Goal: Information Seeking & Learning: Answer question/provide support

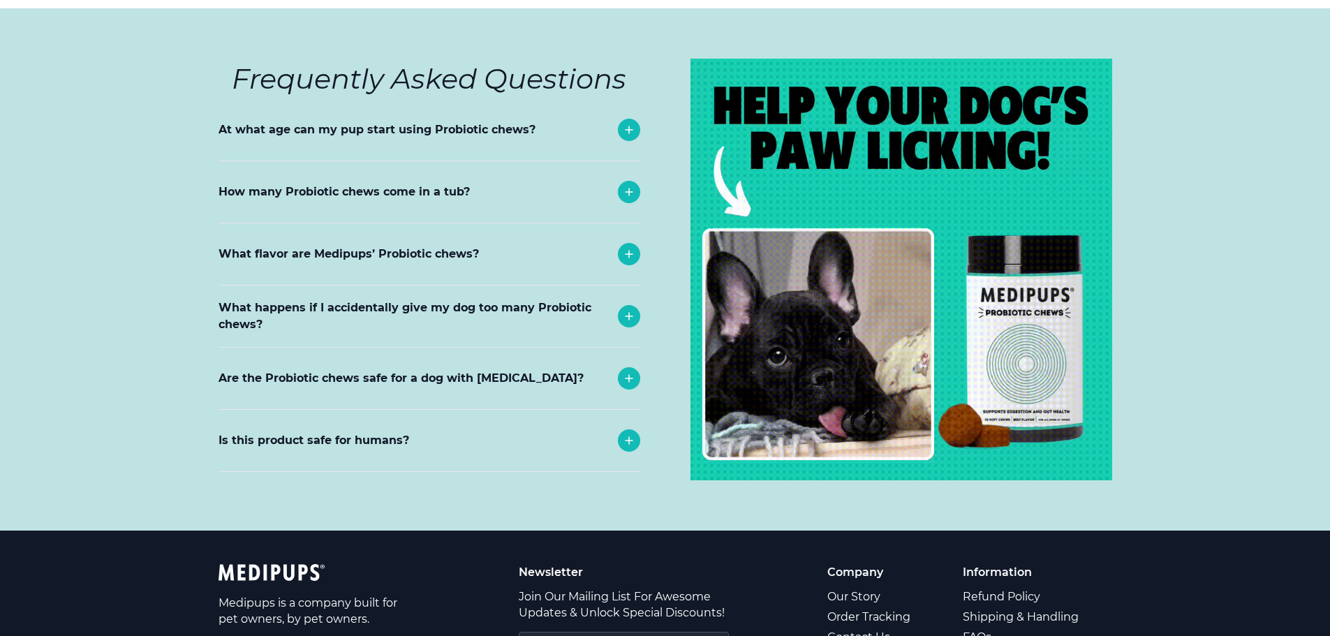
scroll to position [5866, 0]
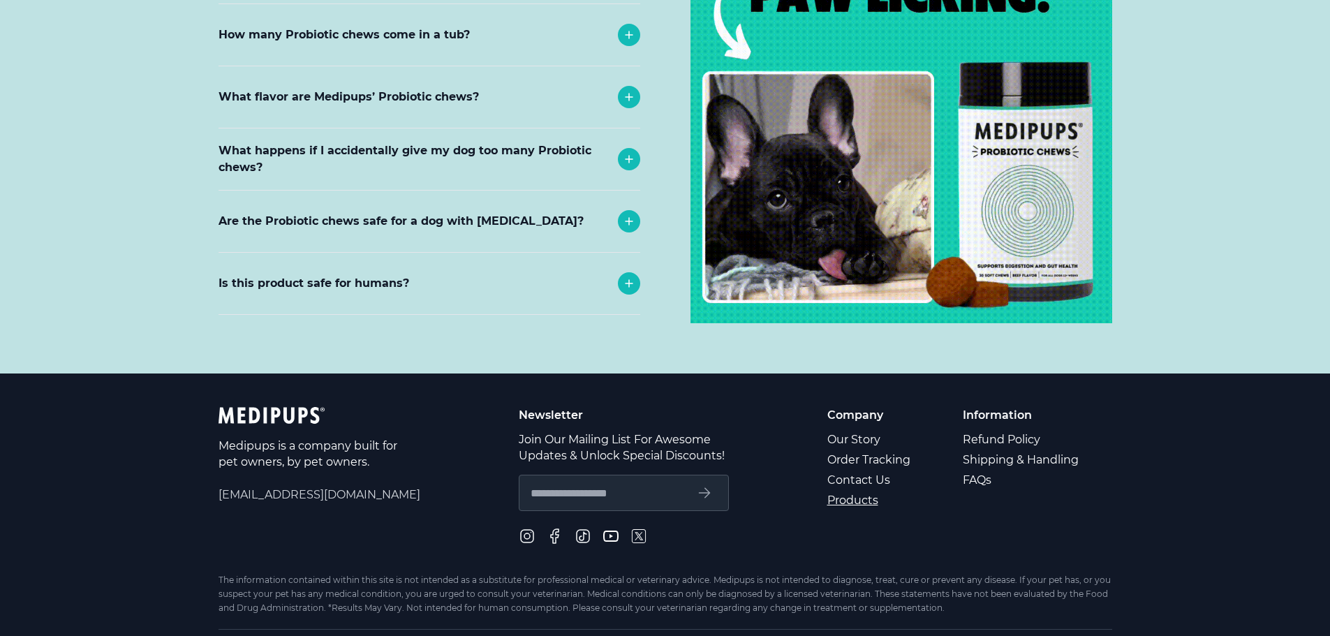
click at [876, 490] on link "Products" at bounding box center [870, 500] width 85 height 20
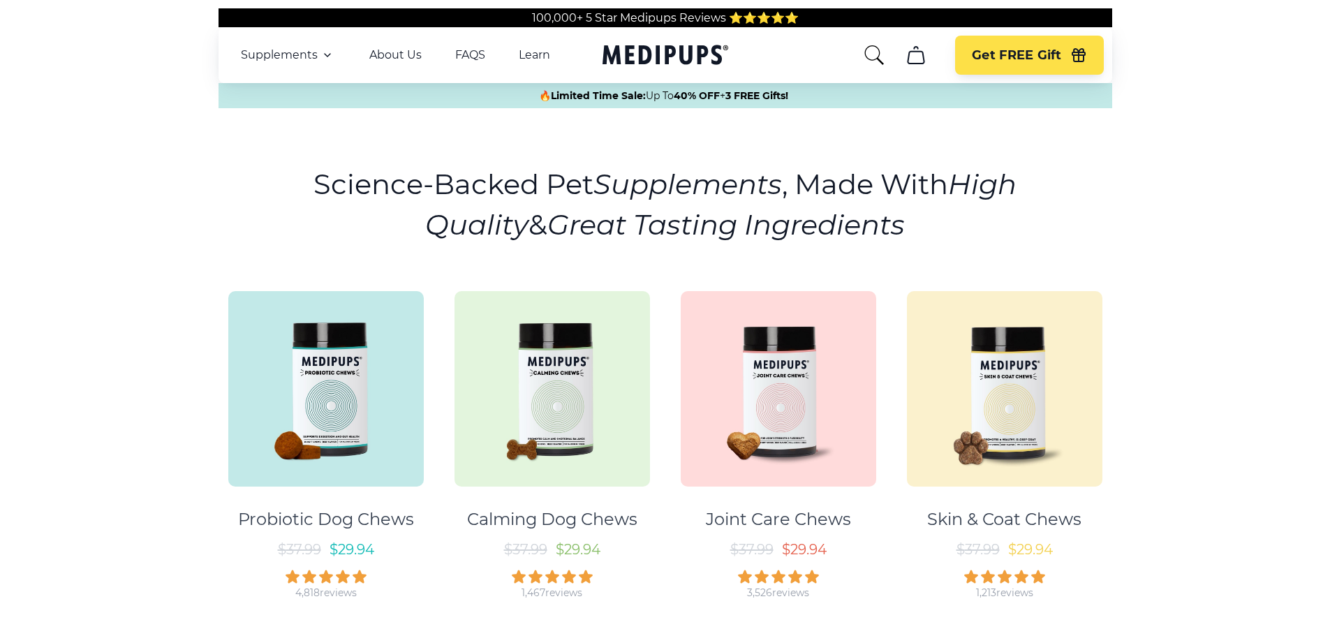
click at [916, 61] on icon "cart" at bounding box center [916, 55] width 22 height 22
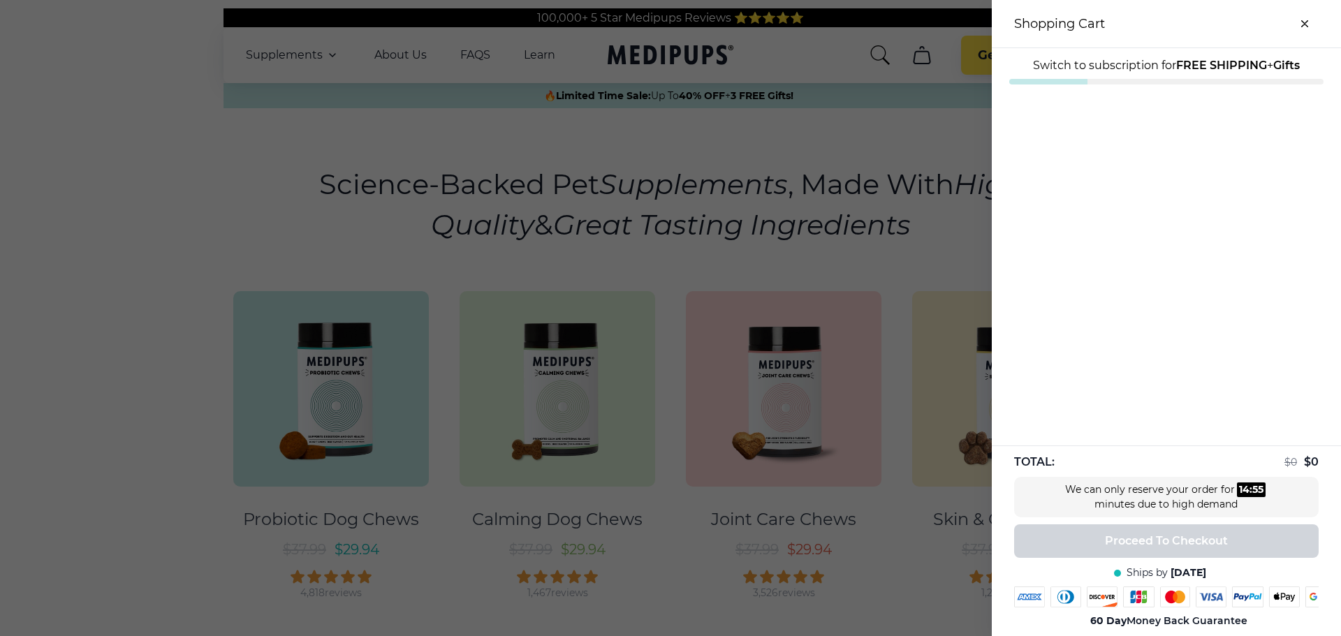
click at [878, 314] on div at bounding box center [670, 318] width 1341 height 636
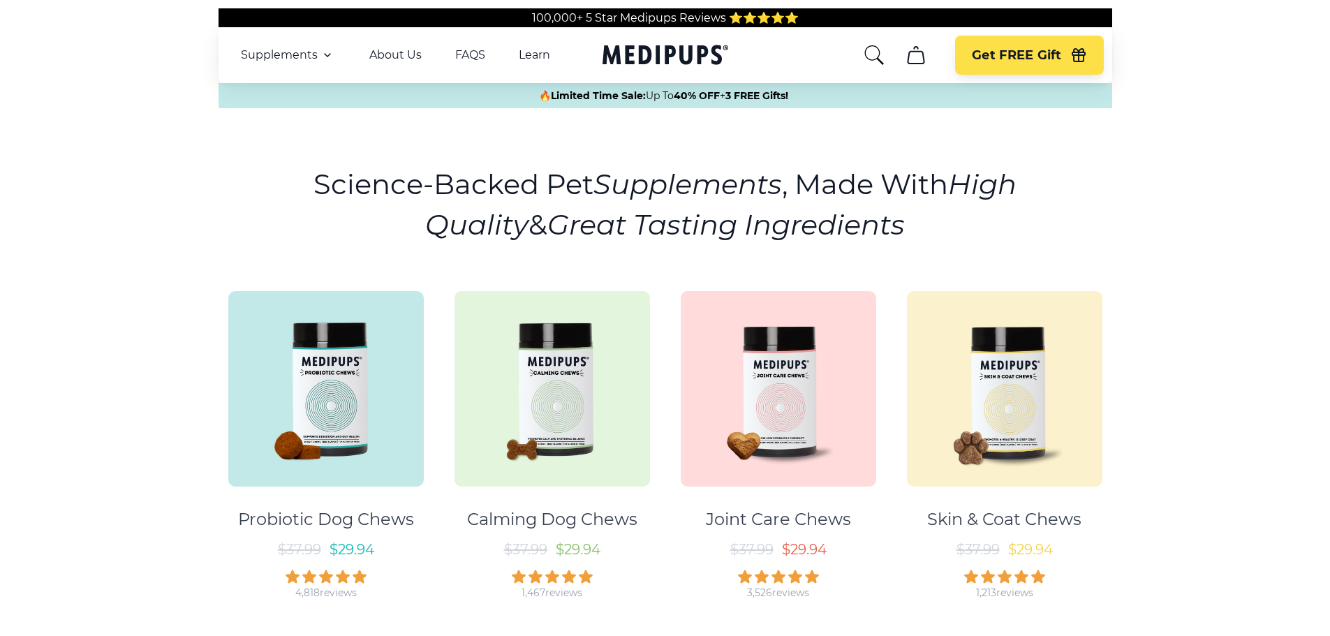
click at [878, 58] on icon "search" at bounding box center [874, 55] width 22 height 22
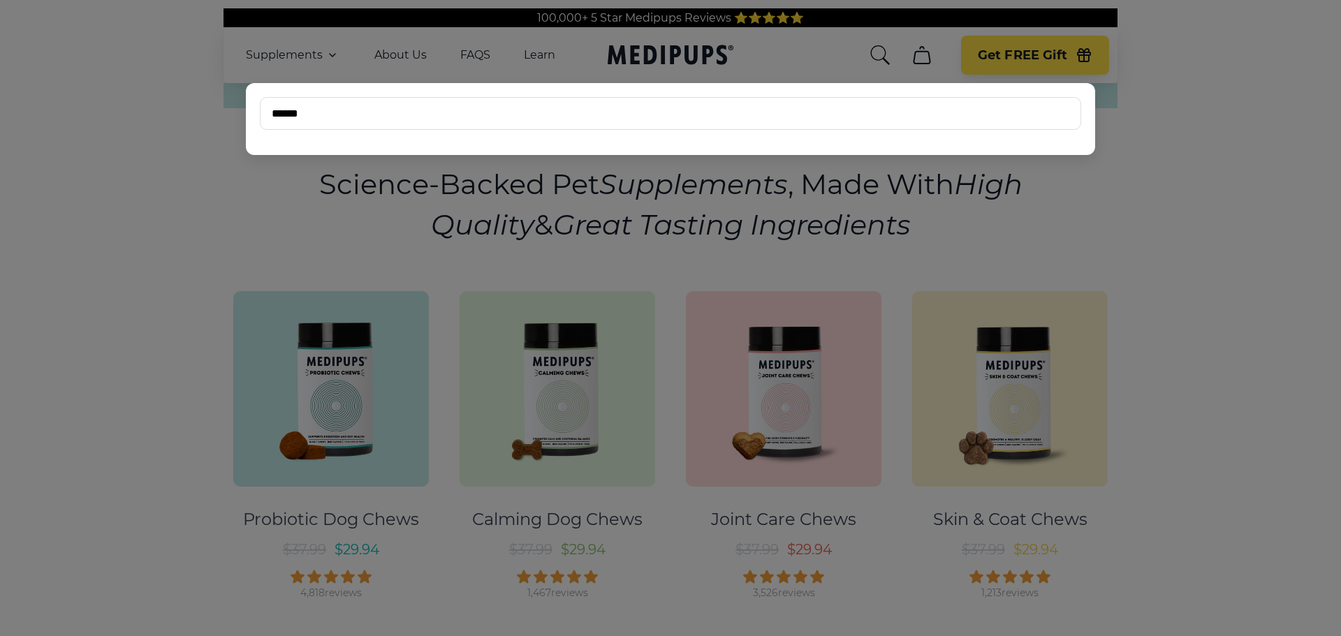
type input "******"
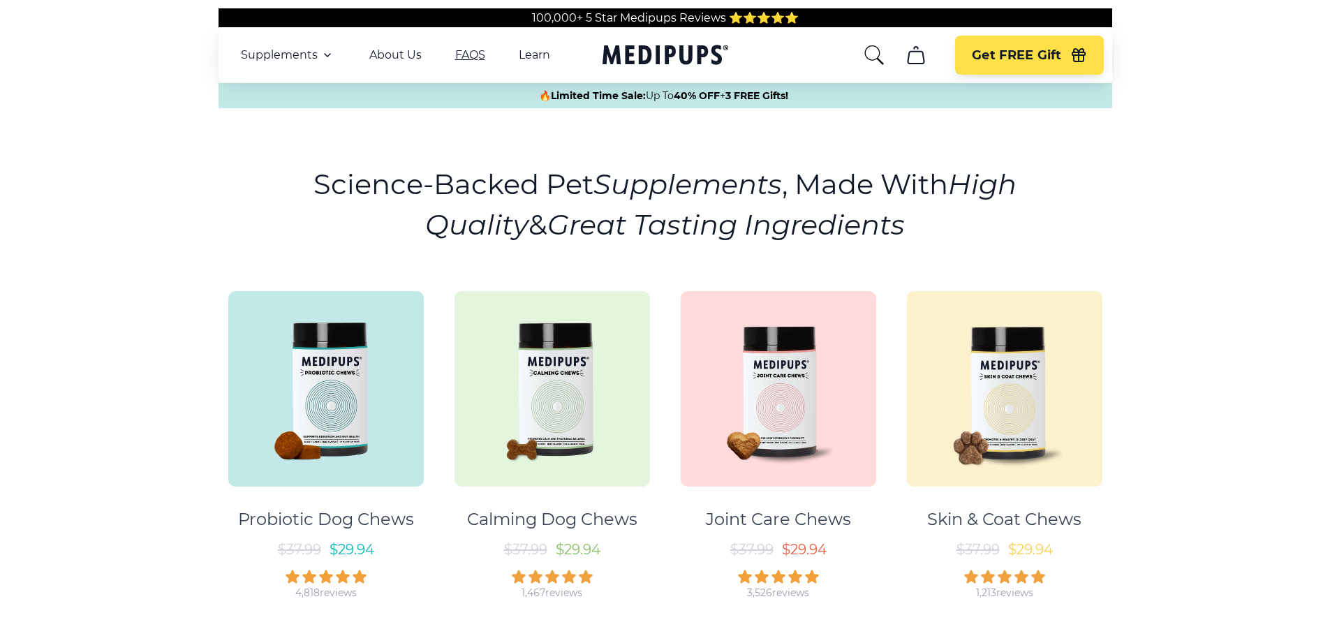
click at [469, 54] on link "FAQS" at bounding box center [470, 55] width 30 height 14
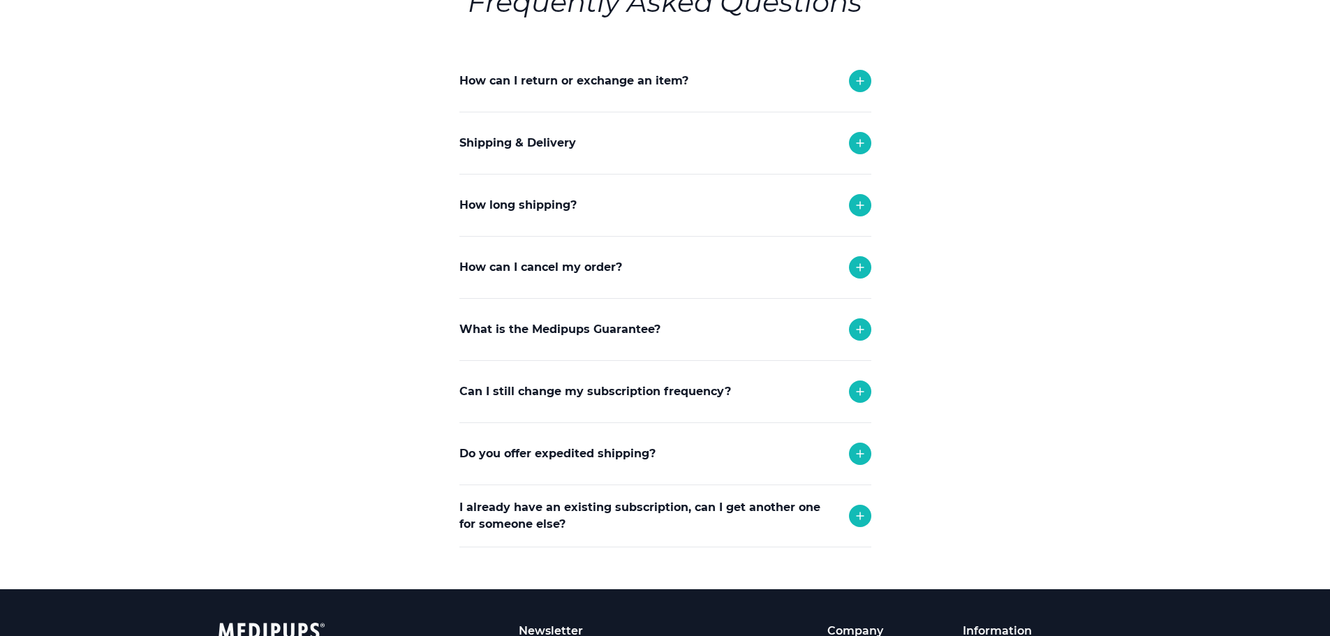
scroll to position [210, 0]
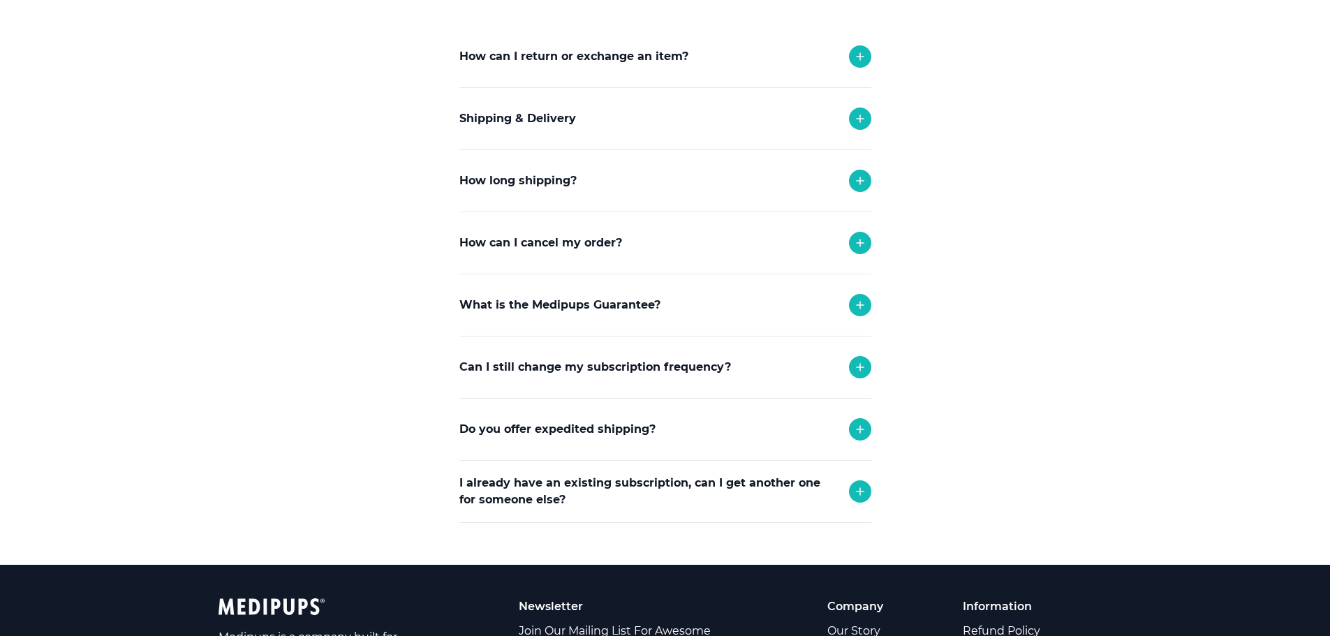
click at [690, 256] on div "How can I cancel my order?" at bounding box center [666, 242] width 412 height 61
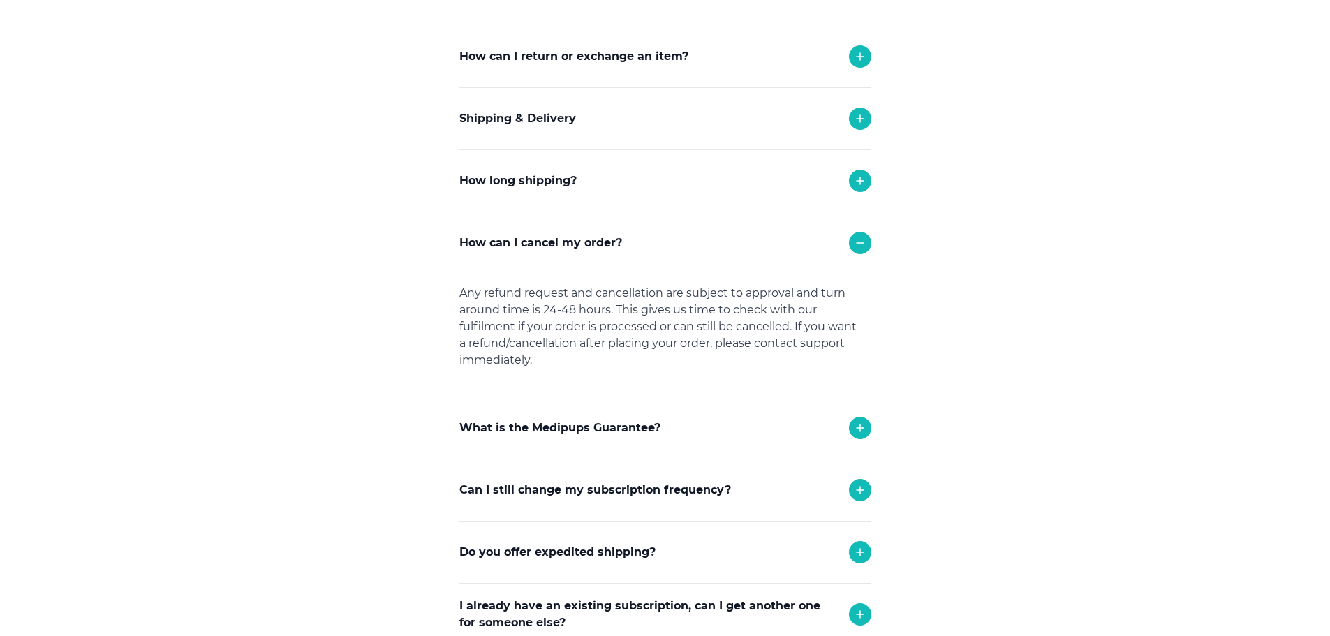
scroll to position [279, 0]
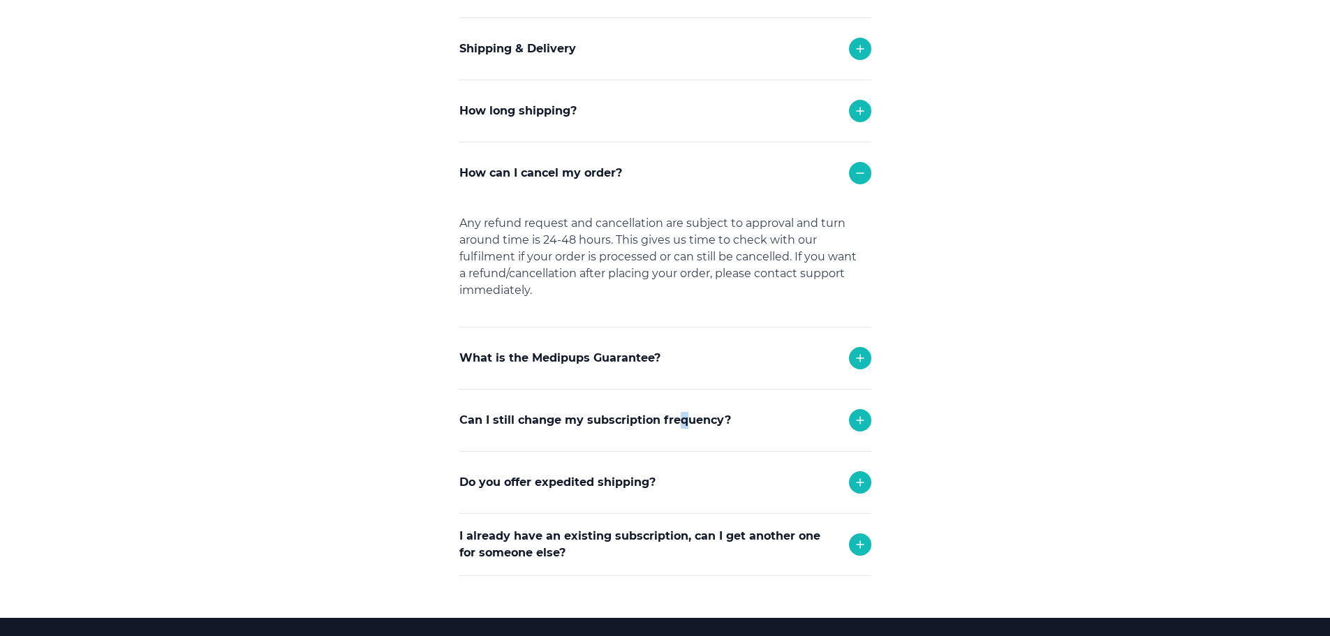
click at [681, 426] on p "Can I still change my subscription frequency?" at bounding box center [596, 420] width 272 height 17
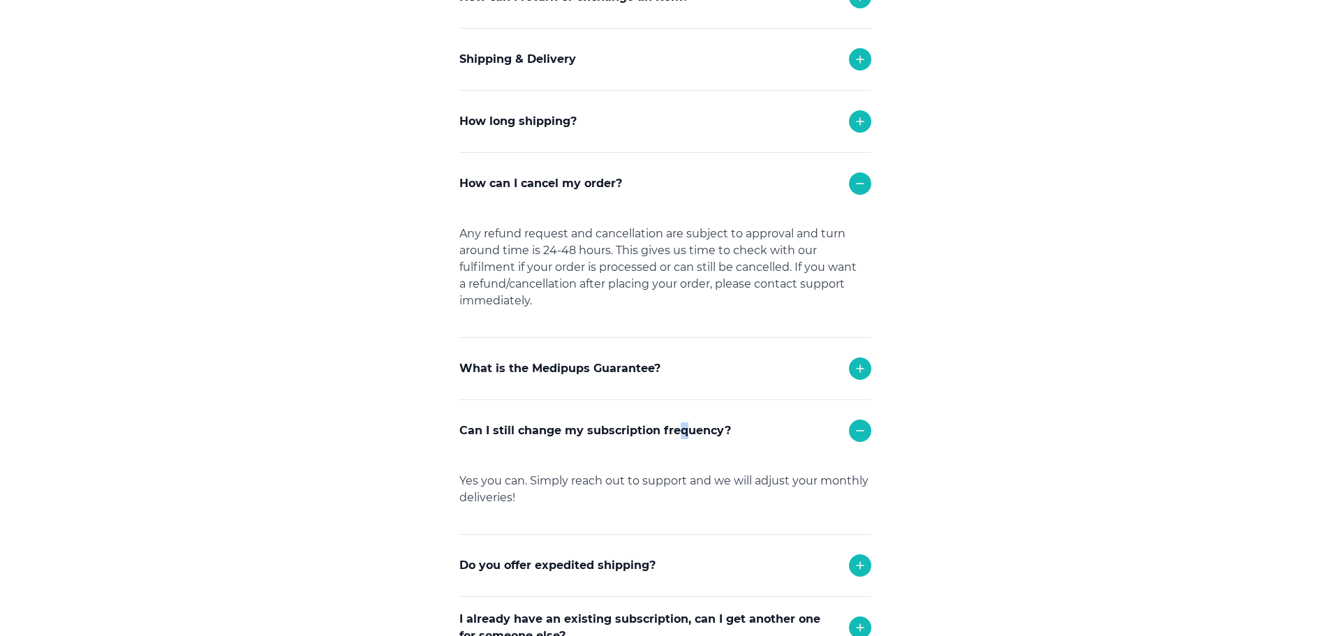
scroll to position [140, 0]
